Goal: Task Accomplishment & Management: Manage account settings

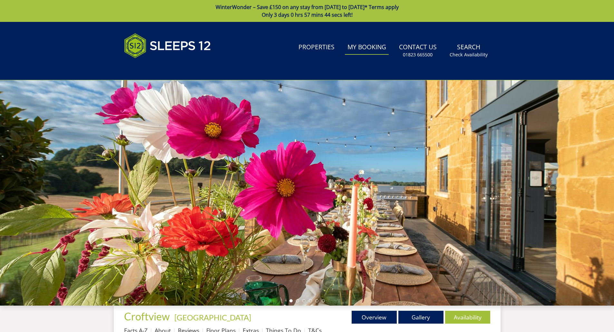
click at [369, 49] on link "My Booking" at bounding box center [367, 47] width 44 height 14
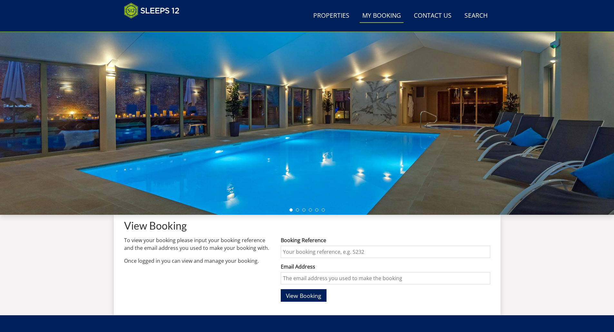
scroll to position [103, 0]
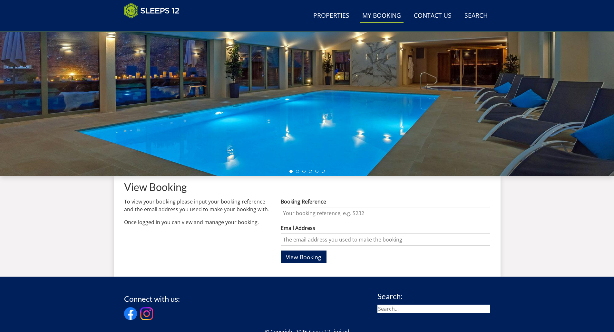
click at [300, 211] on input "Booking Reference" at bounding box center [385, 213] width 209 height 12
click at [307, 237] on input "Email Address" at bounding box center [385, 240] width 209 height 12
click at [302, 206] on div "Booking Reference S47429" at bounding box center [385, 209] width 209 height 22
click at [303, 214] on input "S47429" at bounding box center [385, 213] width 209 height 12
type input "S47429"
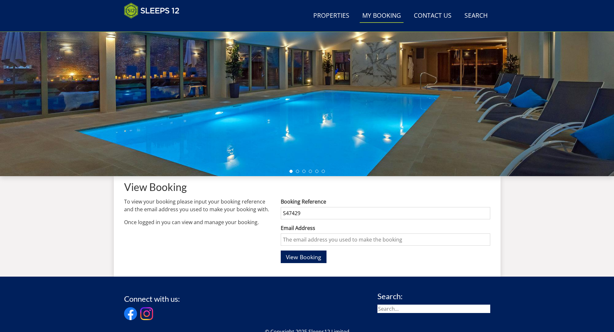
click at [297, 241] on input "Email Address" at bounding box center [385, 240] width 209 height 12
type input "[PERSON_NAME][EMAIL_ADDRESS][PERSON_NAME][DOMAIN_NAME]"
click at [317, 258] on span "View Booking" at bounding box center [303, 257] width 35 height 8
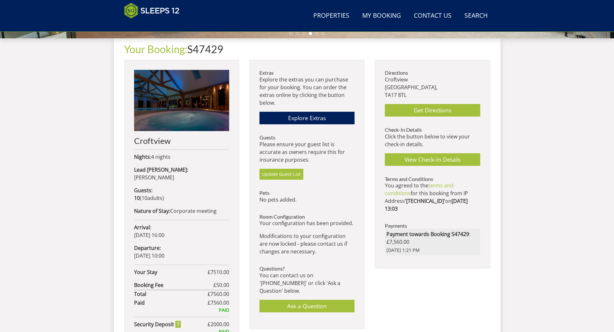
scroll to position [236, 0]
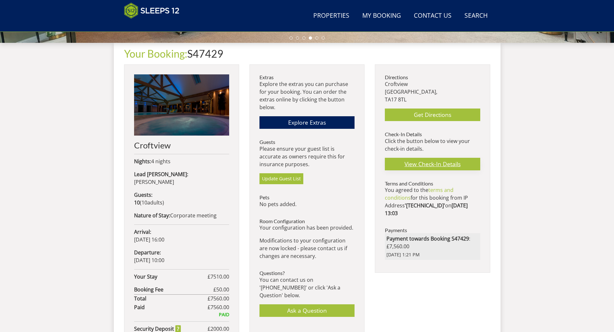
click at [440, 167] on link "View Check-In Details" at bounding box center [432, 164] width 95 height 13
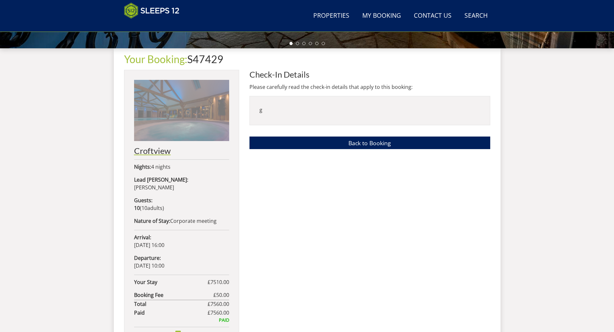
scroll to position [215, 0]
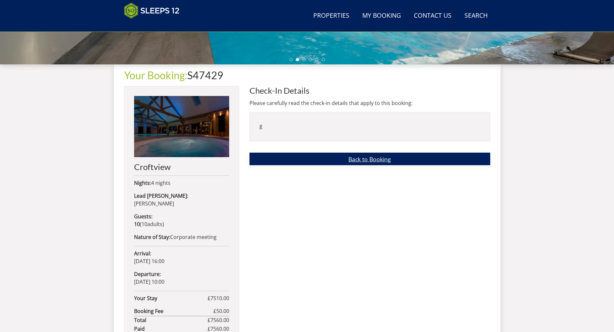
click at [313, 156] on link "Back to Booking" at bounding box center [369, 159] width 241 height 13
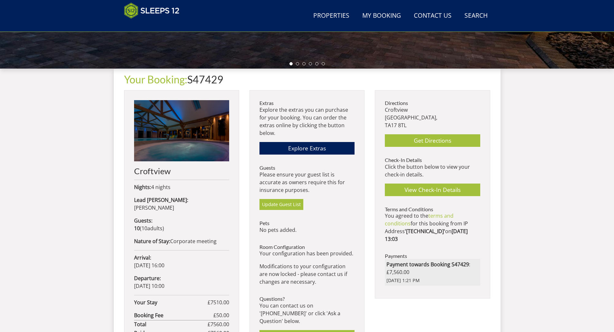
scroll to position [206, 0]
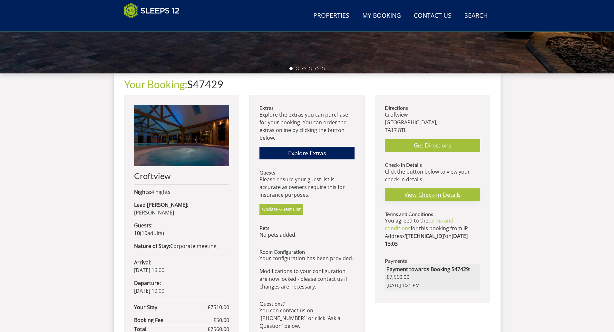
click at [446, 193] on link "View Check-In Details" at bounding box center [432, 194] width 95 height 13
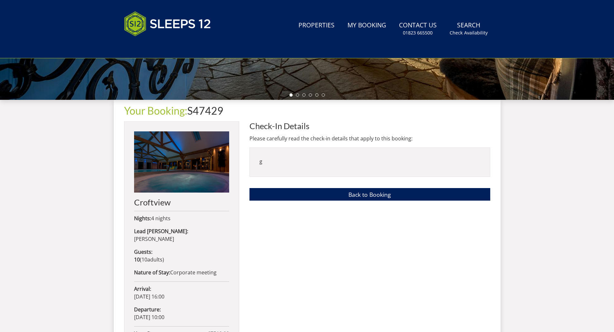
scroll to position [279, 0]
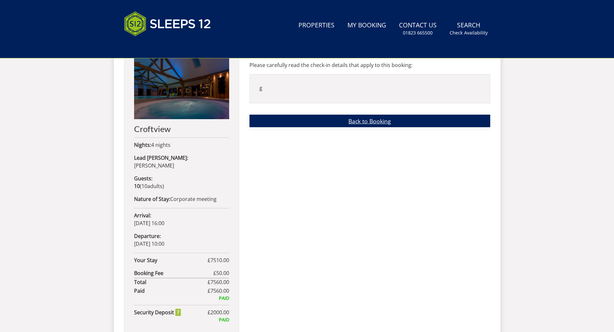
click at [344, 124] on link "Back to Booking" at bounding box center [369, 121] width 241 height 13
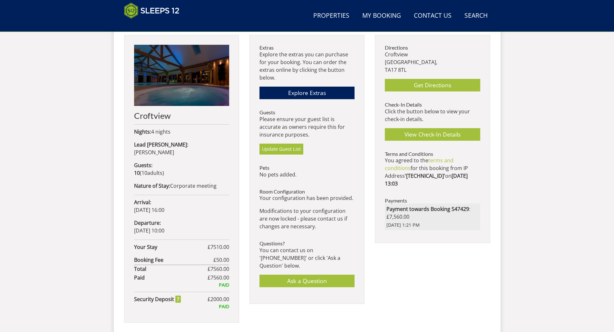
scroll to position [270, 0]
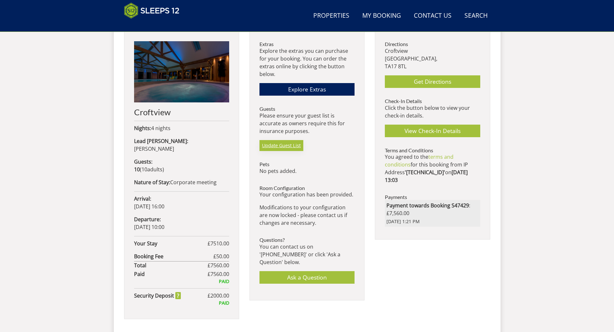
click at [280, 147] on link "Update Guest List" at bounding box center [281, 145] width 44 height 11
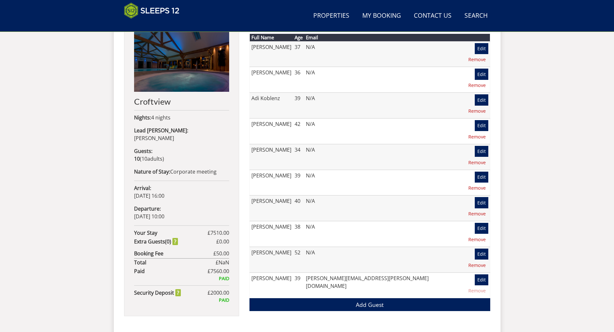
scroll to position [279, 0]
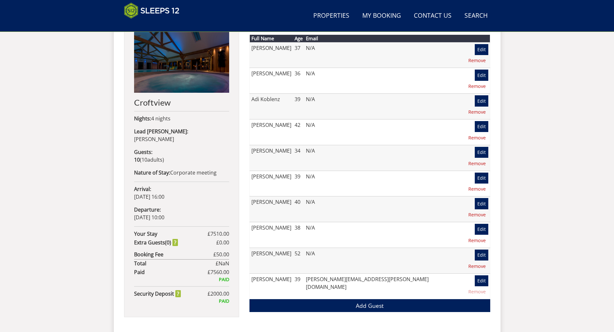
click at [372, 267] on div "Update Guest List Full Name Age Email [PERSON_NAME] 37 N/A Edit Remove [PERSON_…" at bounding box center [369, 175] width 241 height 307
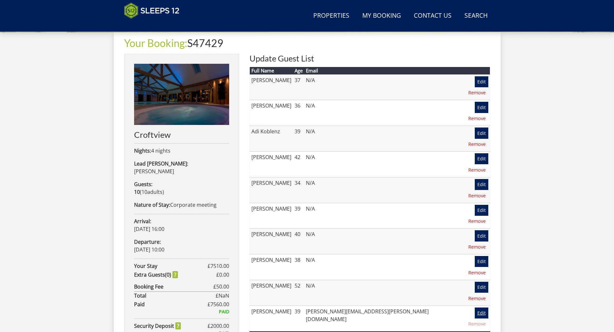
click at [474, 308] on link "Edit" at bounding box center [481, 313] width 14 height 11
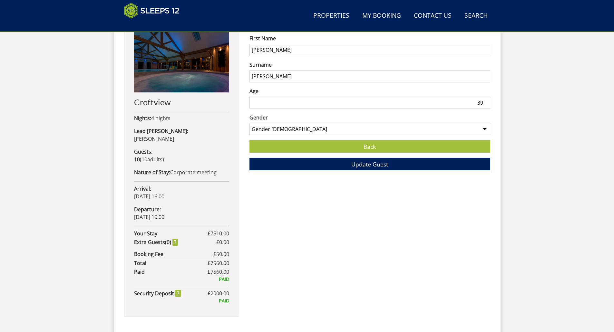
scroll to position [295, 0]
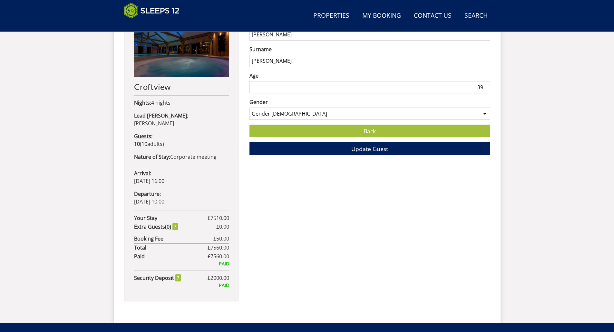
click at [309, 232] on div "Edit Guest First Name [PERSON_NAME] Surname [PERSON_NAME] Age [DEMOGRAPHIC_DATA…" at bounding box center [369, 159] width 241 height 307
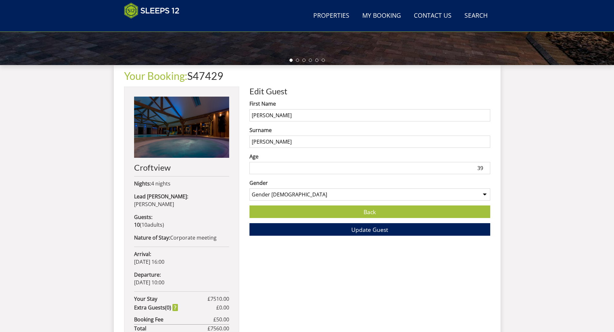
scroll to position [198, 0]
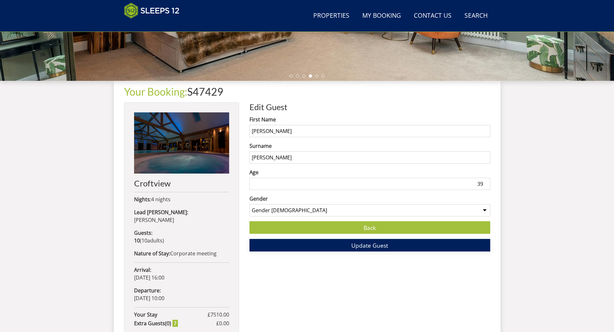
click at [368, 245] on span "Update Guest" at bounding box center [369, 246] width 37 height 8
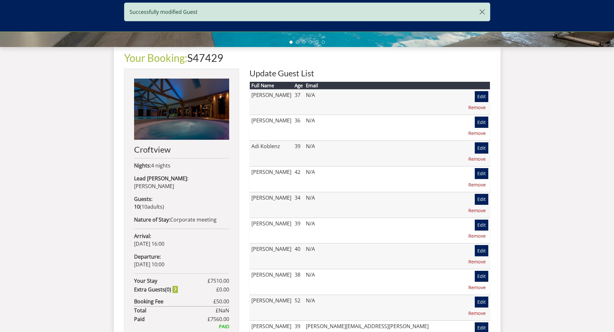
scroll to position [231, 0]
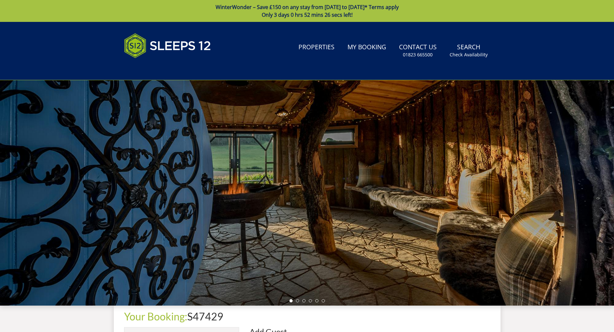
scroll to position [110, 0]
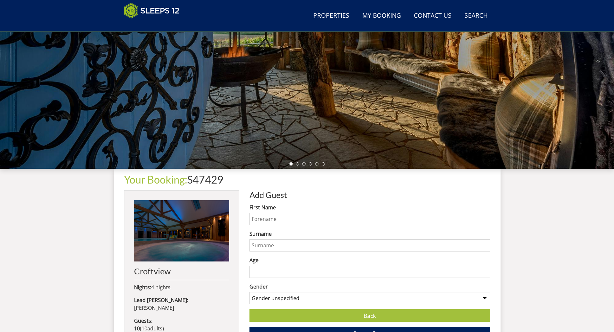
click at [279, 215] on input "First Name" at bounding box center [369, 219] width 241 height 12
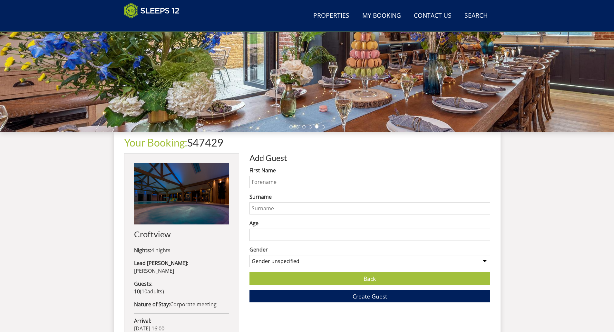
scroll to position [143, 0]
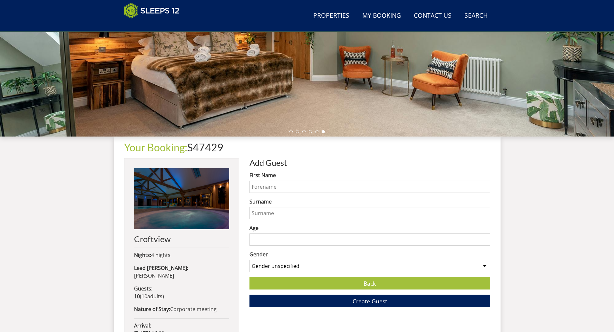
click at [73, 194] on div "Search Menu Properties My Booking Contact Us [PHONE_NUMBER] Search Check Availa…" at bounding box center [307, 177] width 614 height 596
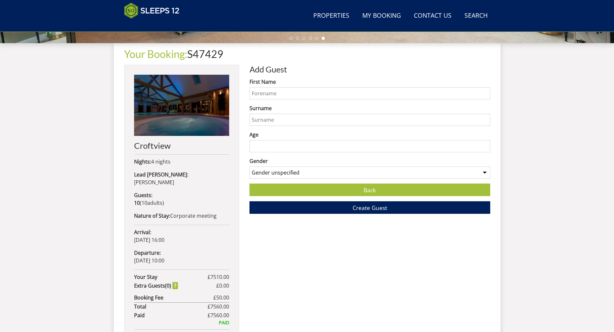
scroll to position [239, 0]
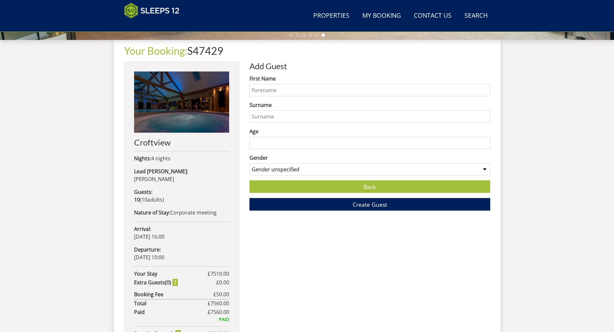
click at [298, 272] on div "Add Guest First Name Surname Age Gender Gender unspecified Gender [DEMOGRAPHIC_…" at bounding box center [369, 215] width 241 height 307
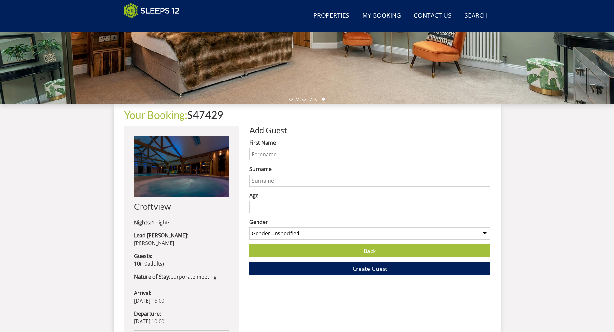
scroll to position [175, 0]
click at [273, 151] on input "First Name" at bounding box center [369, 155] width 241 height 12
type input "[PERSON_NAME]"
click at [265, 180] on input "Surname" at bounding box center [369, 181] width 241 height 12
type input "Fulcoli"
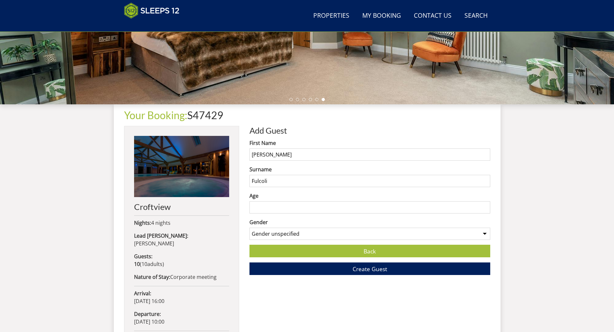
click at [262, 209] on input "Age" at bounding box center [369, 207] width 241 height 12
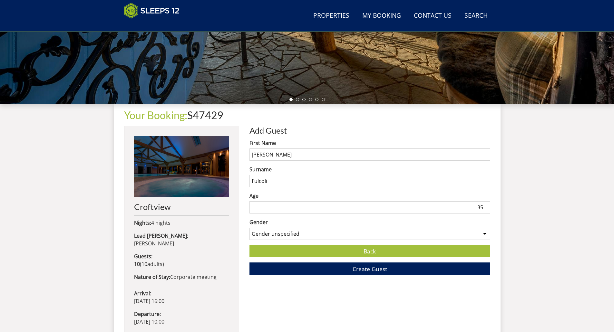
type input "35"
click at [320, 235] on select "Gender unspecified Gender [DEMOGRAPHIC_DATA] Gender [DEMOGRAPHIC_DATA]" at bounding box center [369, 234] width 241 height 12
click at [308, 294] on div "Add Guest First Name [PERSON_NAME] Surname [PERSON_NAME] Age [DEMOGRAPHIC_DATA]…" at bounding box center [369, 279] width 241 height 307
click at [371, 268] on span "Create Guest" at bounding box center [369, 269] width 34 height 8
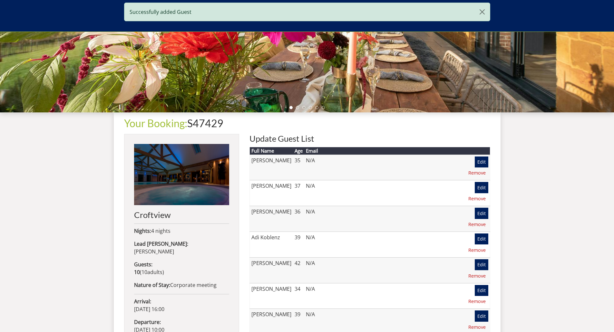
scroll to position [175, 0]
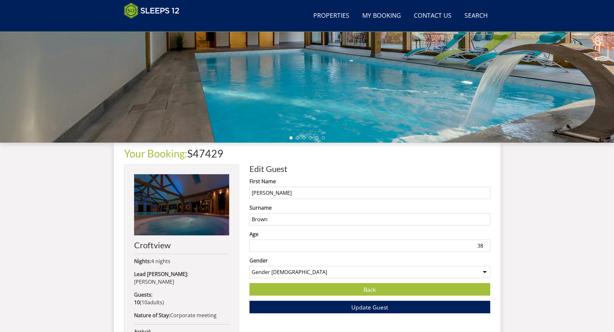
scroll to position [141, 0]
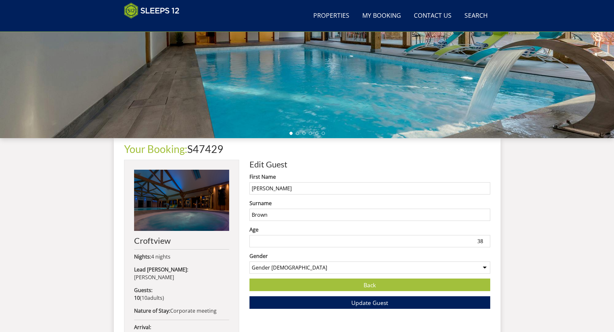
click at [275, 243] on input "38" at bounding box center [369, 241] width 241 height 12
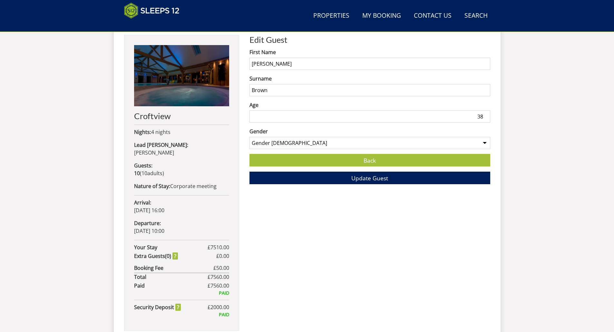
scroll to position [270, 0]
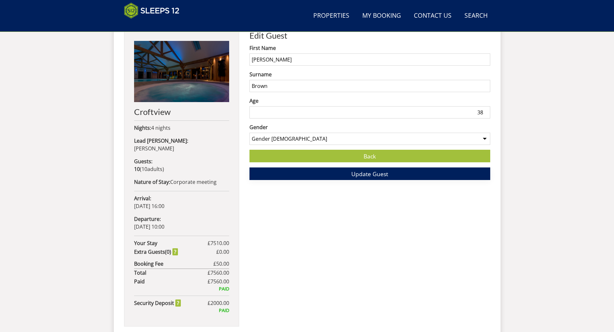
click at [370, 177] on span "Update Guest" at bounding box center [369, 174] width 37 height 8
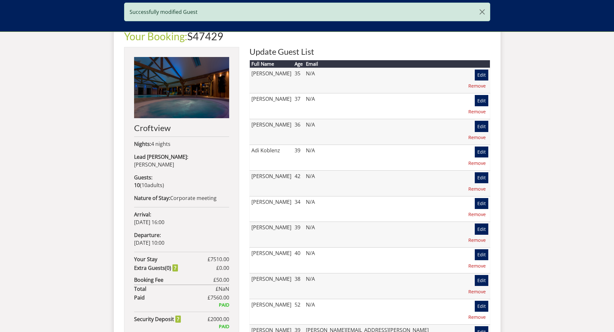
scroll to position [237, 0]
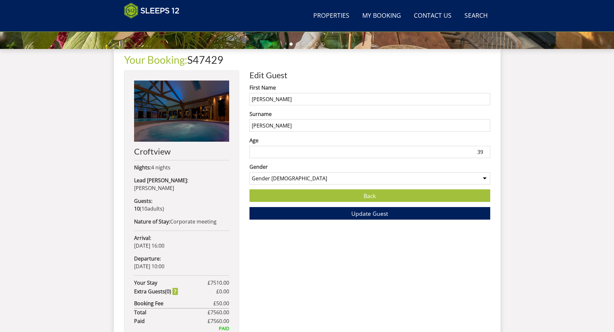
scroll to position [240, 0]
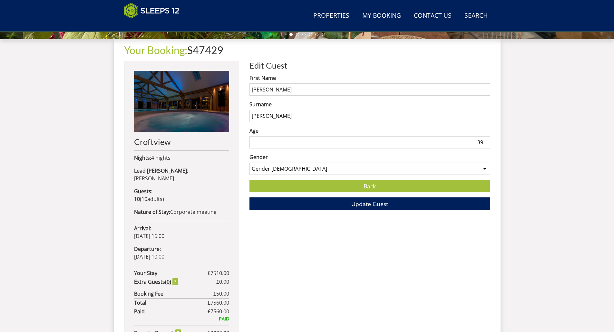
drag, startPoint x: 273, startPoint y: 89, endPoint x: 250, endPoint y: 89, distance: 22.2
click at [250, 89] on input "[PERSON_NAME]" at bounding box center [369, 89] width 241 height 12
click at [363, 256] on div "Edit Guest First Name [PERSON_NAME] Surname [PERSON_NAME] Age [DEMOGRAPHIC_DATA…" at bounding box center [369, 214] width 241 height 307
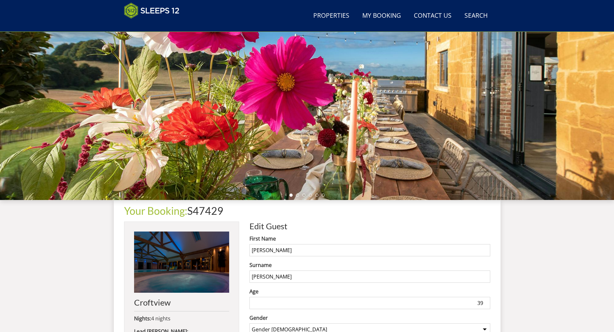
scroll to position [79, 0]
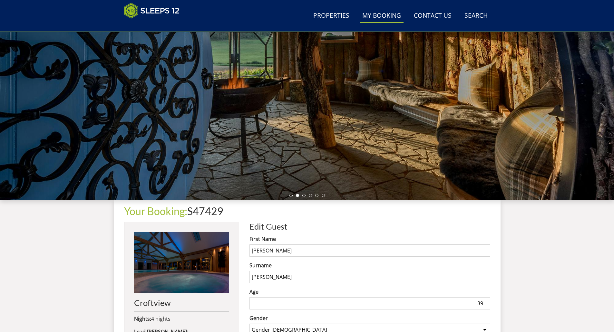
click at [379, 14] on link "My Booking" at bounding box center [381, 16] width 44 height 14
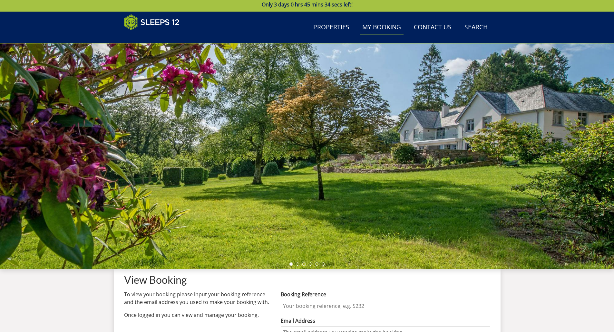
scroll to position [141, 0]
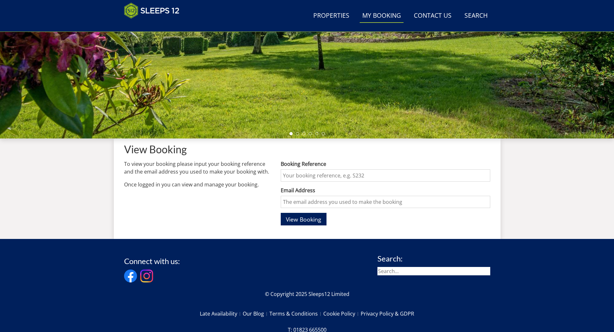
click at [302, 174] on input "Booking Reference" at bounding box center [385, 175] width 209 height 12
type input "S47429"
click at [298, 205] on input "Email Address" at bounding box center [385, 202] width 209 height 12
type input "[PERSON_NAME][EMAIL_ADDRESS][PERSON_NAME][DOMAIN_NAME]"
click at [300, 219] on span "View Booking" at bounding box center [303, 220] width 35 height 8
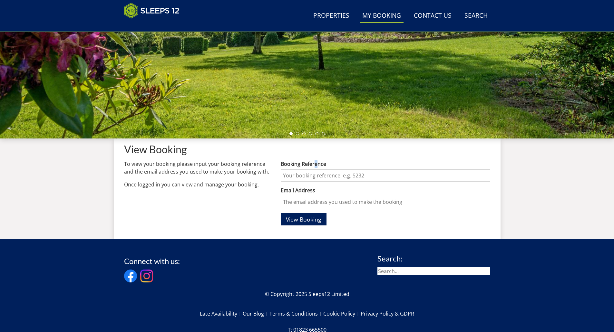
click at [316, 165] on label "Booking Reference" at bounding box center [385, 164] width 209 height 8
click at [312, 181] on input "Booking Reference" at bounding box center [385, 175] width 209 height 12
type input "S47429"
click at [303, 204] on input "Email Address" at bounding box center [385, 202] width 209 height 12
type input "[PERSON_NAME][EMAIL_ADDRESS][PERSON_NAME][DOMAIN_NAME]"
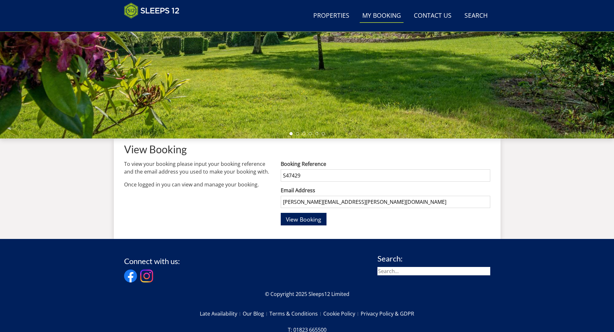
click at [318, 177] on input "S47429" at bounding box center [385, 175] width 209 height 12
click at [296, 199] on input "[PERSON_NAME][EMAIL_ADDRESS][PERSON_NAME][DOMAIN_NAME]" at bounding box center [385, 202] width 209 height 12
click at [299, 220] on span "View Booking" at bounding box center [303, 220] width 35 height 8
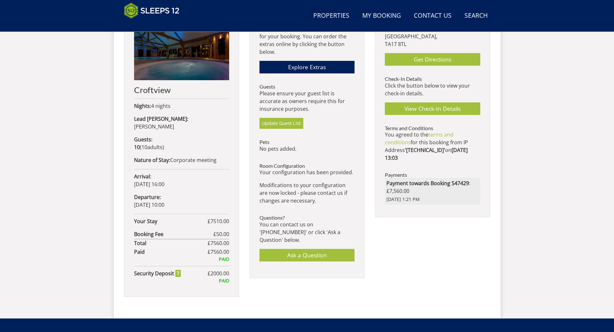
scroll to position [272, 0]
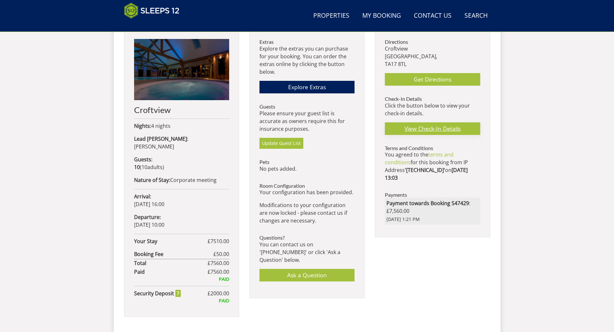
click at [427, 128] on link "View Check-In Details" at bounding box center [432, 128] width 95 height 13
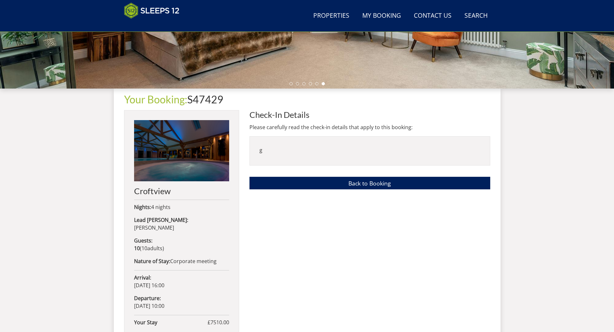
scroll to position [183, 0]
